Goal: Information Seeking & Learning: Learn about a topic

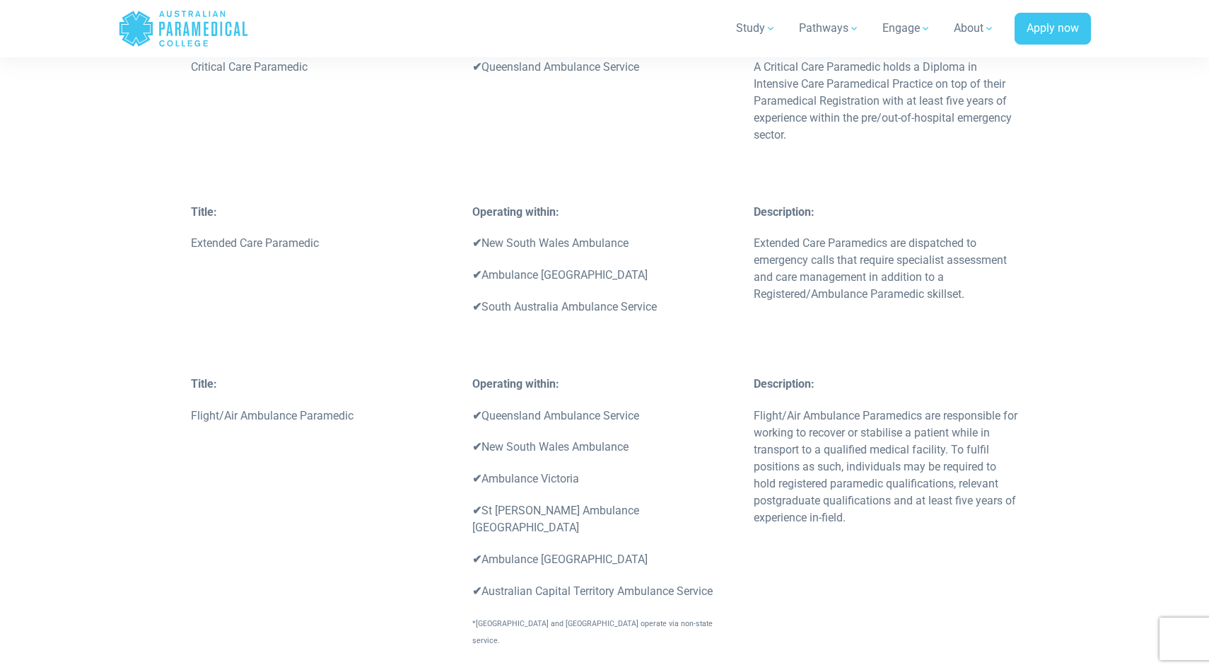
scroll to position [4450, 0]
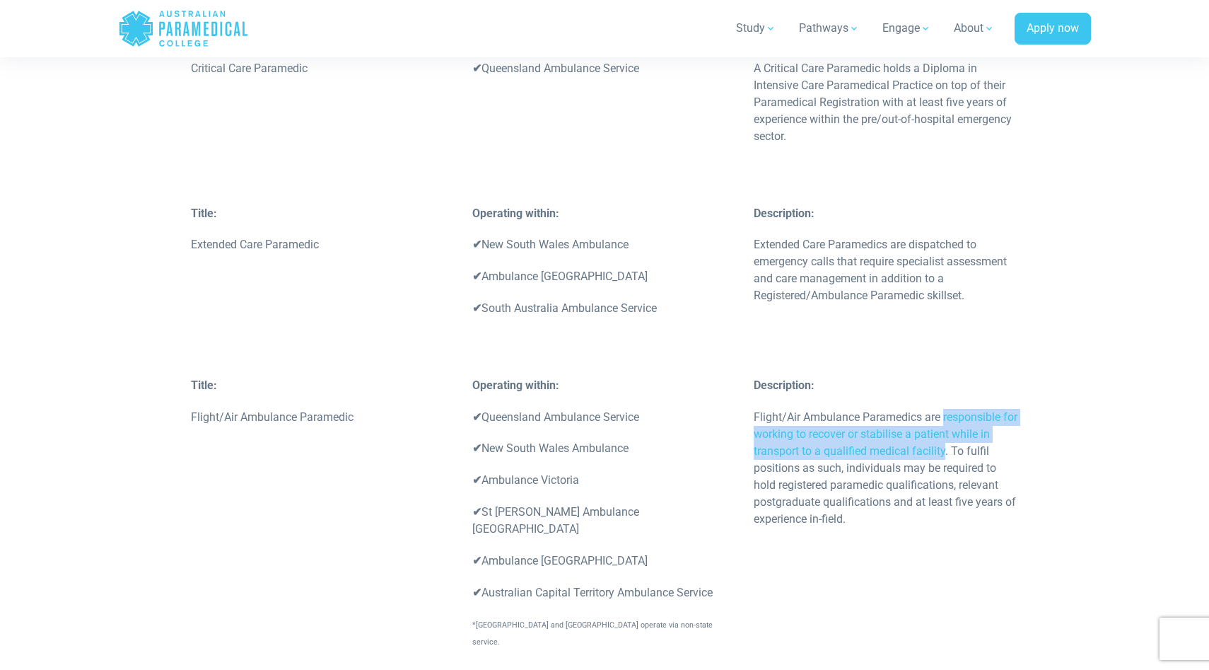
drag, startPoint x: 945, startPoint y: 281, endPoint x: 945, endPoint y: 319, distance: 37.5
click at [945, 409] on p "Flight/Air Ambulance Paramedics are responsible for working to recover or stabi…" at bounding box center [886, 468] width 264 height 119
copy p "responsible for working to recover or stabilise a patient while in transport to…"
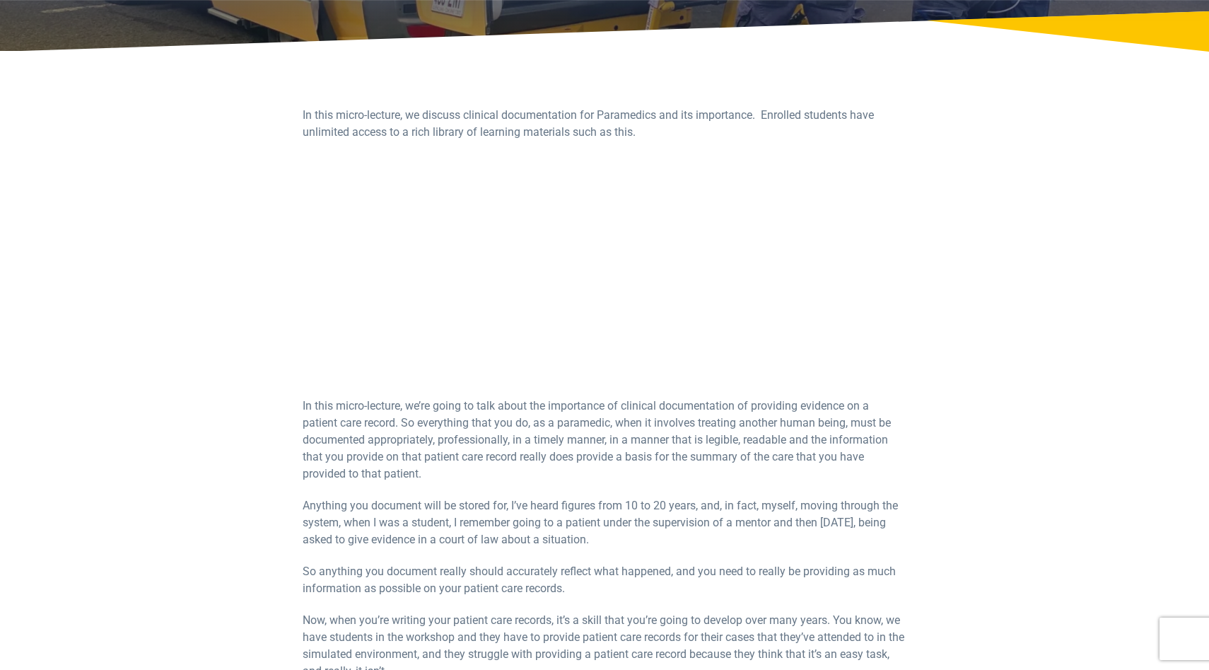
scroll to position [229, 0]
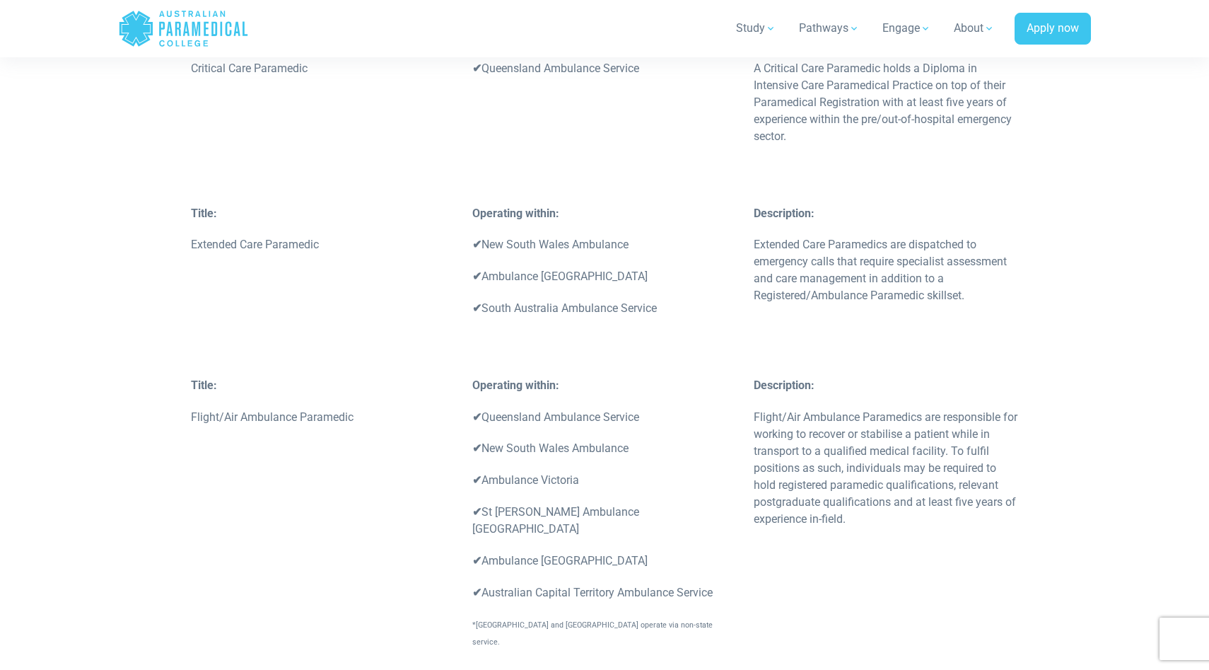
click at [945, 409] on p "Flight/Air Ambulance Paramedics are responsible for working to recover or stabi…" at bounding box center [886, 468] width 264 height 119
